Goal: Task Accomplishment & Management: Manage account settings

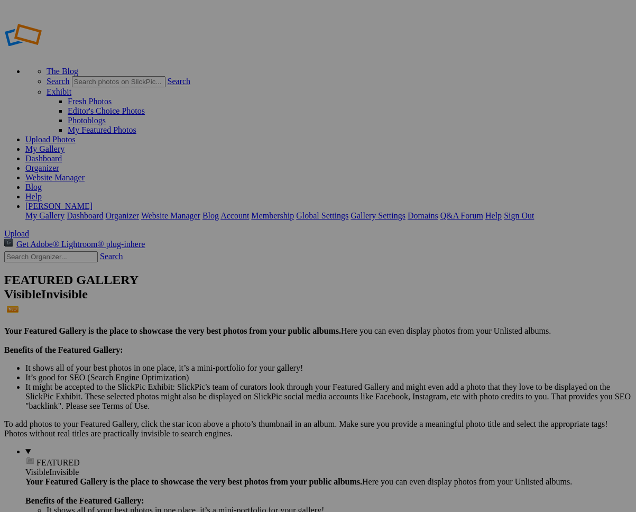
type input "<a href='https://www.slickpic.com/share/OzNWZM1lxjMwjw/albums/Album-2025-10-03-…"
type input "https://cdn-share.slickpic.com/u/wolfgangwittling/Album-2025-10-03-1518/org/Val…"
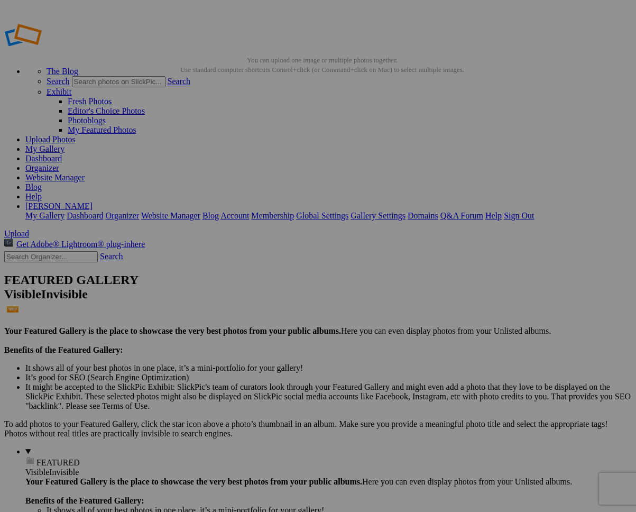
type input "[URL=https://www.slickpic.com/share/OzNWZM1lxjMwjw/albums/Album-2025-10-03-1518…"
type input "<a href='https://www.slickpic.com/share/OzNWZM1lxjMwjw/albums/Album-2025-10-03-…"
type input "https://cdn-share.slickpic.com/u/wolfgangwittling/Album-2025-10-03-1518/org/Mel…"
type input "[URL=https://www.slickpic.com/share/OzNWZM1lxjMwjw/albums/Album-2025-10-03-1518…"
type input "<a href='https://www.slickpic.com/share/OzNWZM1lxjMwjw/albums/Album-2025-10-03-…"
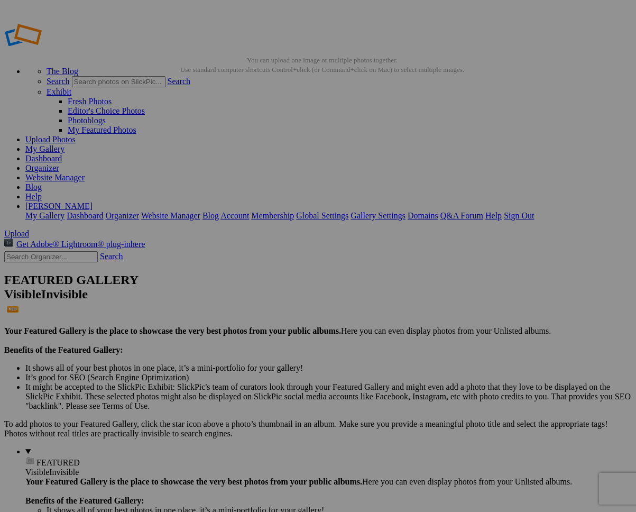
type input "https://cdn-share.slickpic.com/u/wolfgangwittling/Album-2025-10-03-1518/org/Mel…"
type input "[URL=https://www.slickpic.com/share/OzNWZM1lxjMwjw/albums/Album-2025-10-03-1518…"
type input "<a href='https://www.slickpic.com/share/OzNWZM1lxjMwjw/albums/Album-2025-10-03-…"
type input "https://cdn-share.slickpic.com/u/wolfgangwittling/Album-2025-10-03-1518/org/_DS…"
type input "[URL=https://www.slickpic.com/share/OzNWZM1lxjMwjw/albums/Album-2025-10-03-1518…"
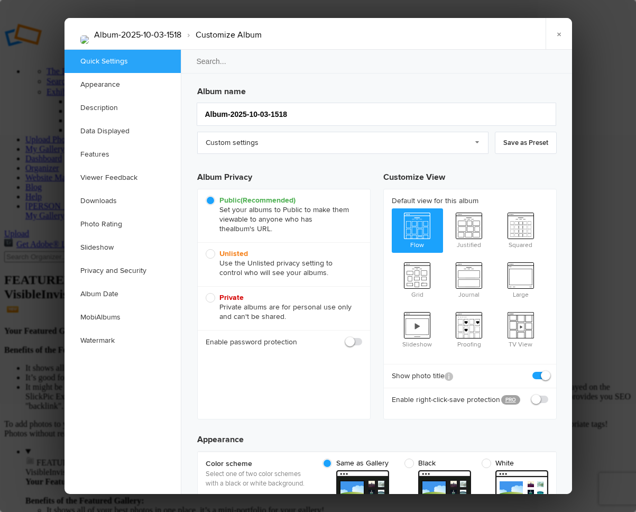
click at [212, 297] on span "Private Private albums are for personal use only and can't be shared." at bounding box center [281, 307] width 151 height 29
click at [206, 293] on input "Private Private albums are for personal use only and can't be shared." at bounding box center [205, 292] width 1 height 1
radio input "true"
click at [475, 141] on link "Custom settings" at bounding box center [342, 143] width 291 height 22
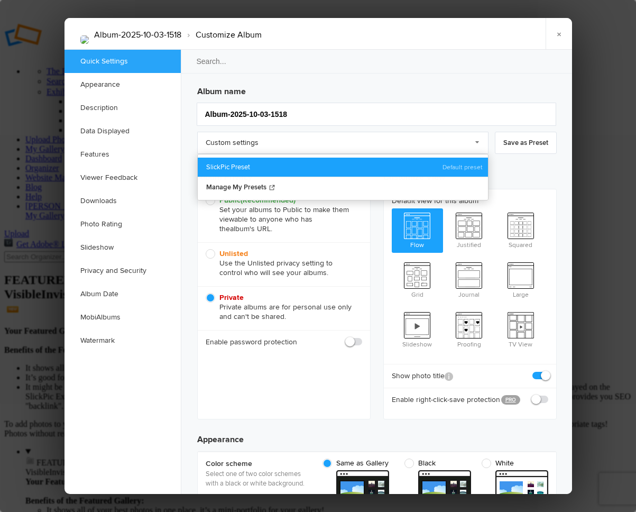
click at [215, 167] on link "SlickPic Preset" at bounding box center [343, 167] width 290 height 19
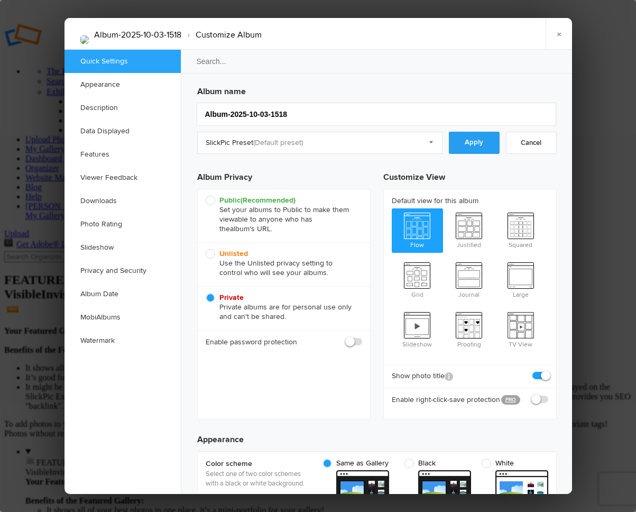
click at [472, 142] on link "Apply" at bounding box center [474, 143] width 51 height 22
radio input "true"
click at [210, 300] on span "Private Private albums are for personal use only and can't be shared." at bounding box center [281, 307] width 151 height 29
click at [206, 293] on input "Private Private albums are for personal use only and can't be shared." at bounding box center [205, 292] width 1 height 1
radio input "true"
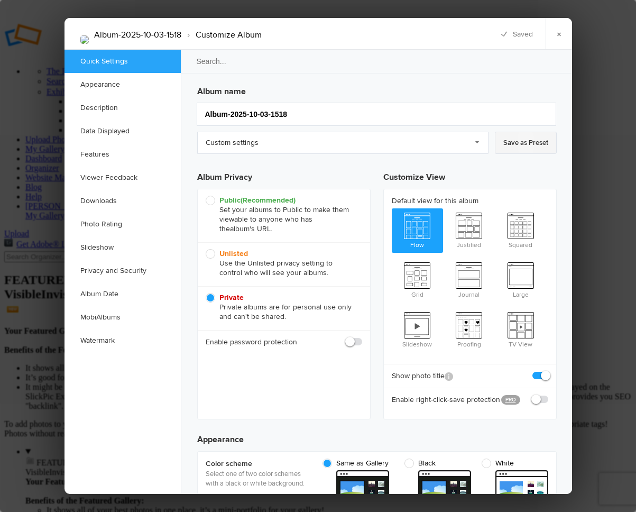
click at [512, 143] on link "Save as Preset" at bounding box center [526, 143] width 62 height 22
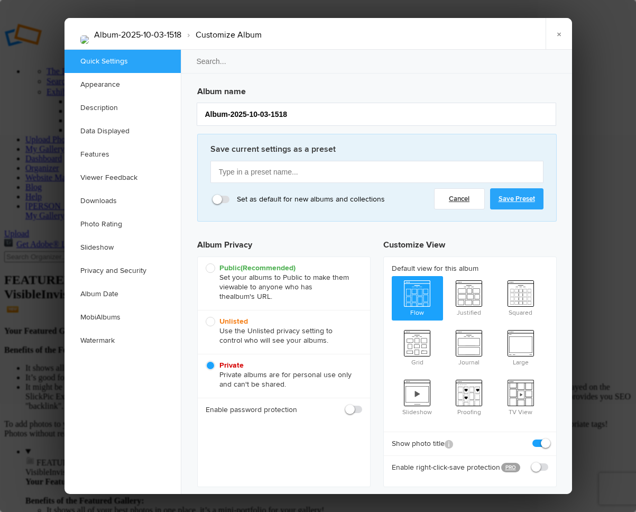
drag, startPoint x: 218, startPoint y: 199, endPoint x: 236, endPoint y: 200, distance: 17.5
click at [236, 200] on span "Set as default for new albums and collections" at bounding box center [299, 200] width 171 height 10
click at [213, 195] on input "Set as default for new albums and collections" at bounding box center [213, 194] width 0 height 1
click at [212, 321] on span "Unlisted Use the Unlisted privacy setting to control who will see your albums." at bounding box center [281, 331] width 151 height 29
click at [206, 317] on input "Unlisted Use the Unlisted privacy setting to control who will see your albums." at bounding box center [205, 316] width 1 height 1
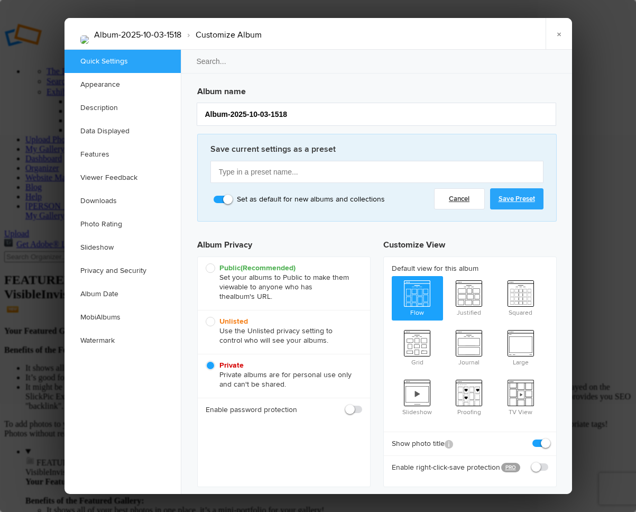
radio input "true"
click at [211, 366] on span "Private Private albums are for personal use only and can't be shared." at bounding box center [281, 375] width 151 height 29
click at [206, 361] on input "Private Private albums are for personal use only and can't be shared." at bounding box center [205, 360] width 1 height 1
radio input "true"
click at [212, 323] on span "Unlisted Use the Unlisted privacy setting to control who will see your albums." at bounding box center [281, 331] width 151 height 29
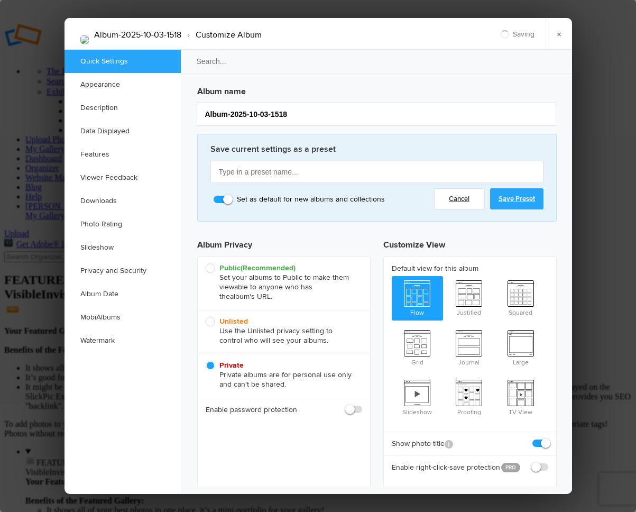
click at [206, 317] on input "Unlisted Use the Unlisted privacy setting to control who will see your albums." at bounding box center [205, 316] width 1 height 1
radio input "true"
click at [518, 197] on link "Save Preset" at bounding box center [516, 198] width 53 height 21
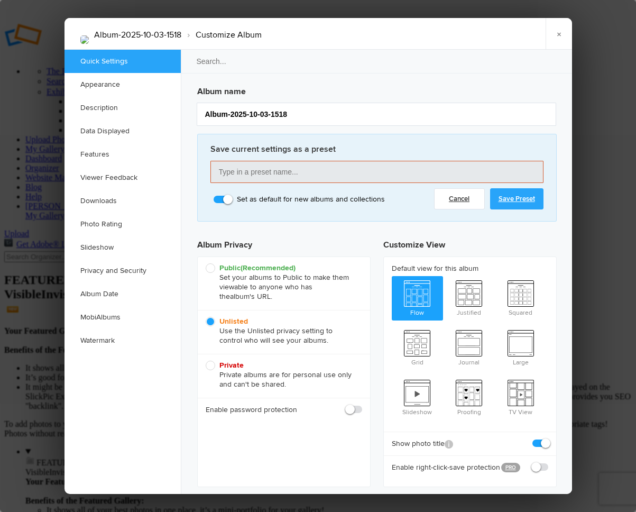
click at [222, 172] on input "text" at bounding box center [376, 172] width 333 height 22
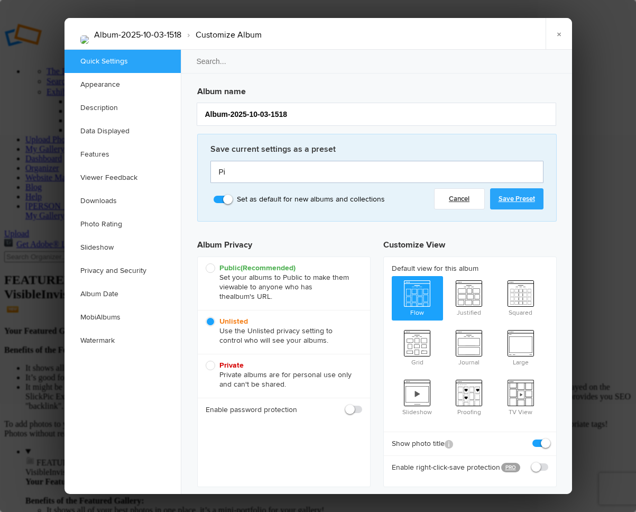
type input "P"
type input "unlisted"
click at [510, 199] on link "Save Preset" at bounding box center [516, 198] width 53 height 21
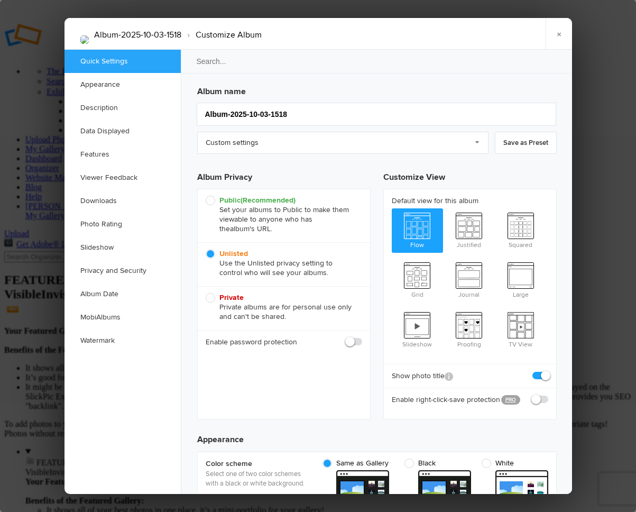
click at [561, 31] on link "×" at bounding box center [559, 34] width 26 height 32
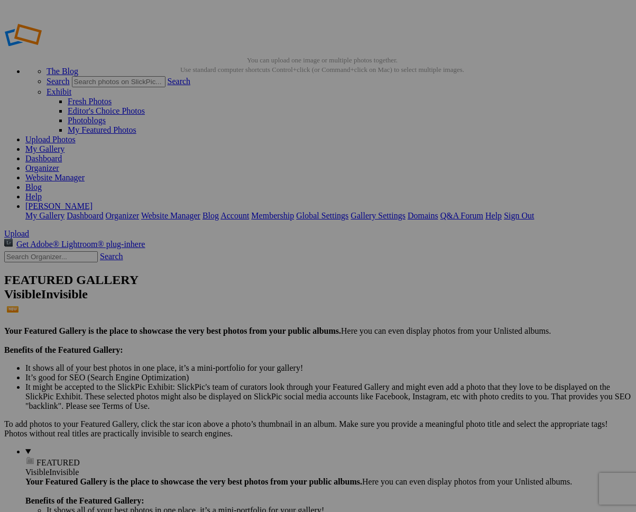
click at [59, 163] on link "Organizer" at bounding box center [42, 167] width 34 height 9
click at [62, 154] on link "Dashboard" at bounding box center [43, 158] width 36 height 9
